Goal: Transaction & Acquisition: Obtain resource

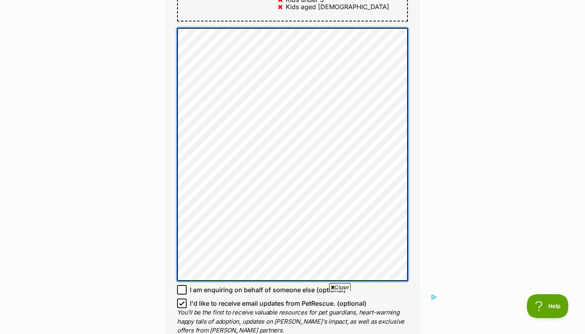
click at [177, 230] on div "Full name Laura Kroetsch Email We require this to be able to send you communica…" at bounding box center [292, 5] width 255 height 704
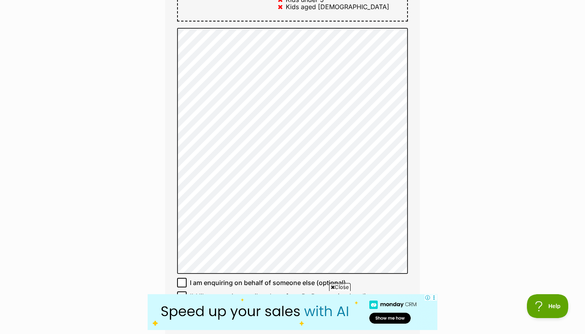
click at [339, 285] on span "Close" at bounding box center [339, 287] width 21 height 8
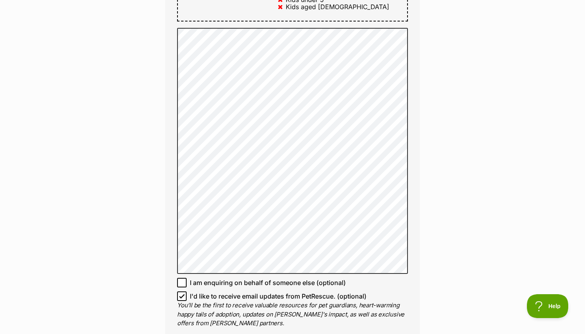
click at [336, 319] on form "Full name Laura Kroetsch Email We require this to be able to send you communica…" at bounding box center [292, 55] width 255 height 804
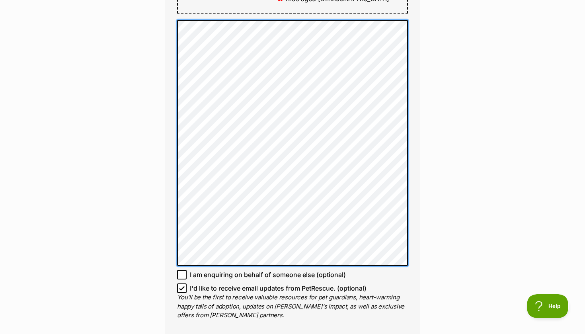
scroll to position [568, 0]
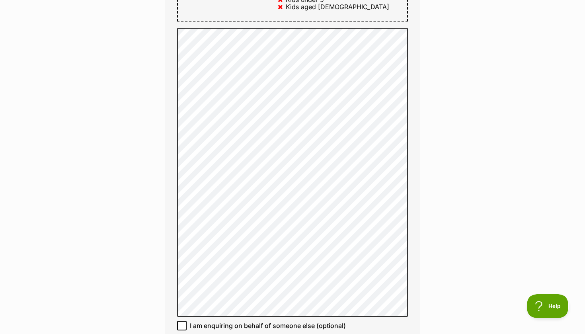
click at [435, 277] on div "Enquire about Otto 08 8645 9926 Send an enquiry via the form below or phone us …" at bounding box center [292, 66] width 585 height 1125
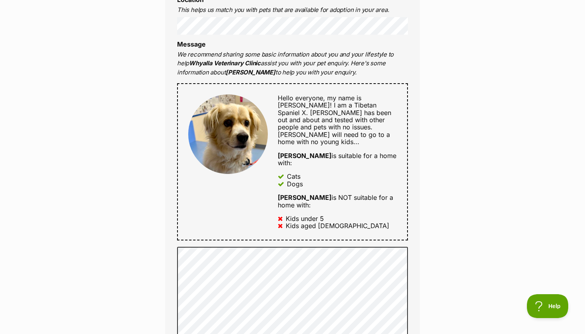
scroll to position [348, 0]
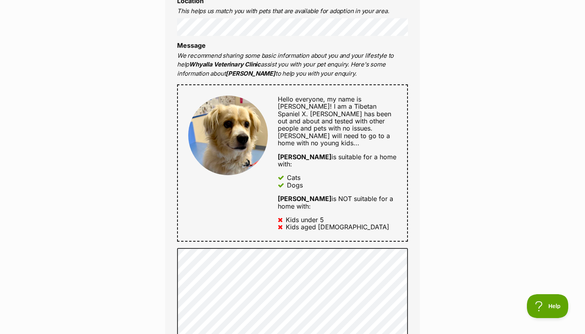
drag, startPoint x: 249, startPoint y: 63, endPoint x: 173, endPoint y: 65, distance: 75.2
click at [173, 65] on div "Full name Laura Kroetsch Email We require this to be able to send you communica…" at bounding box center [292, 243] width 255 height 740
copy p "Whyalla Veterinary Clinic"
click at [346, 66] on p "We recommend sharing some basic information about you and your lifestyle to hel…" at bounding box center [292, 64] width 231 height 27
click at [453, 107] on div "Enquire about Otto 08 8645 9926 Send an enquiry via the form below or phone us …" at bounding box center [292, 286] width 585 height 1125
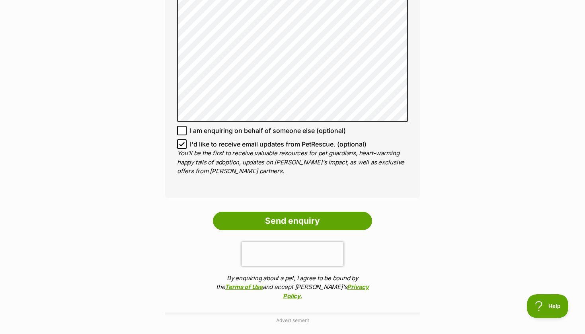
scroll to position [779, 0]
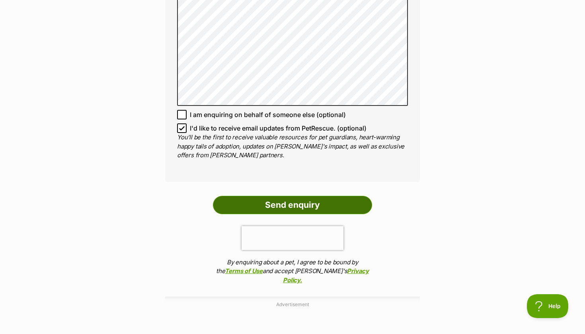
click at [297, 196] on input "Send enquiry" at bounding box center [292, 205] width 159 height 18
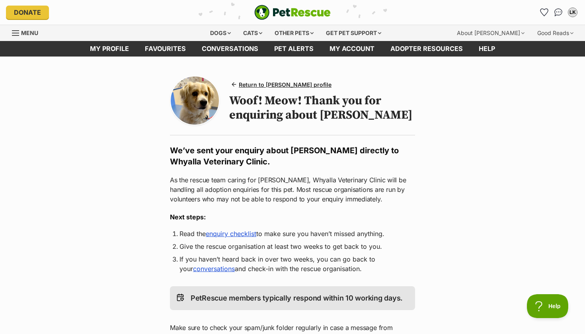
click at [276, 153] on h2 "We’ve sent your enquiry about Otto directly to Whyalla Veterinary Clinic." at bounding box center [292, 156] width 245 height 22
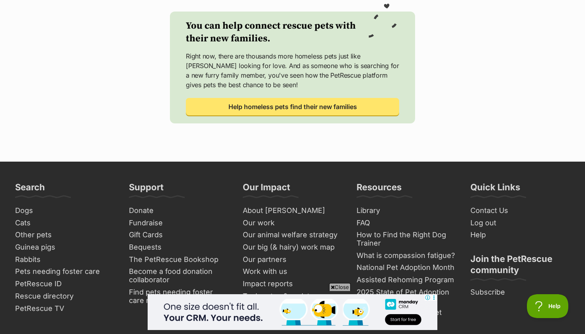
scroll to position [347, 0]
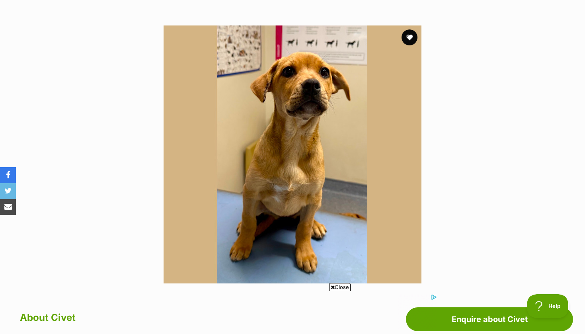
scroll to position [141, 0]
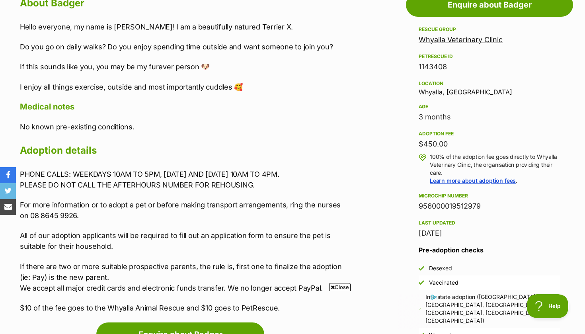
scroll to position [462, 0]
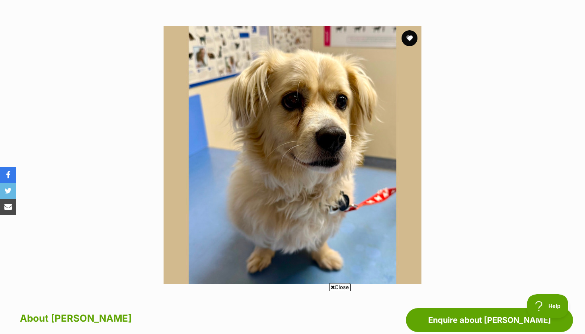
scroll to position [137, 0]
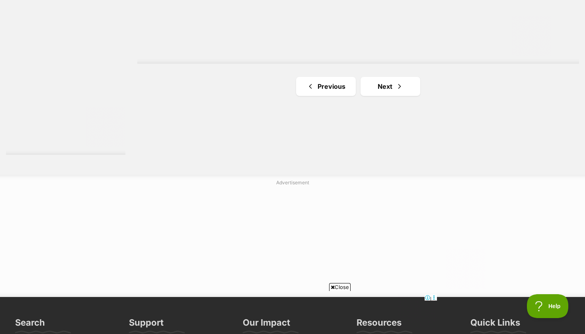
scroll to position [1511, 0]
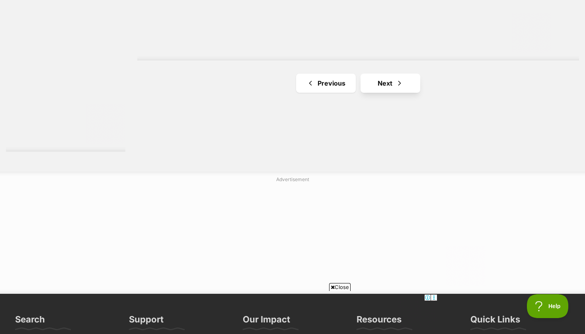
click at [390, 78] on link "Next" at bounding box center [390, 83] width 60 height 19
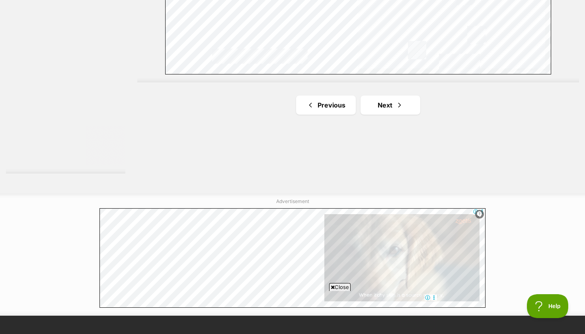
scroll to position [1515, 0]
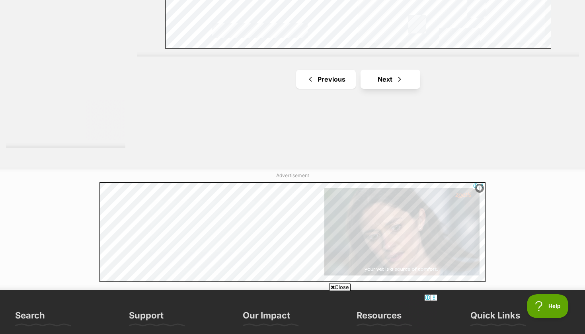
click at [388, 71] on link "Next" at bounding box center [390, 79] width 60 height 19
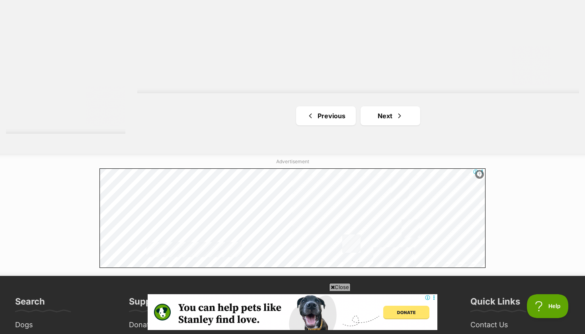
scroll to position [1512, 0]
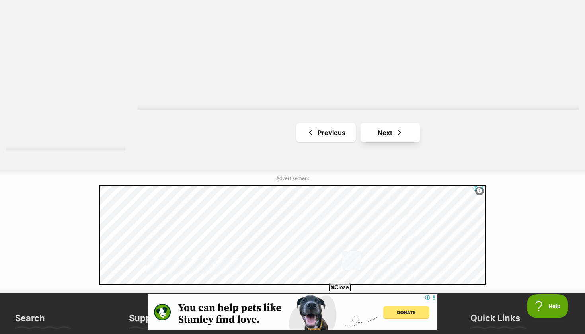
click at [391, 129] on link "Next" at bounding box center [390, 132] width 60 height 19
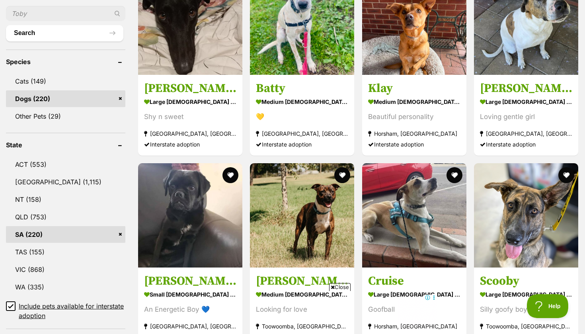
scroll to position [317, 0]
